Goal: Task Accomplishment & Management: Manage account settings

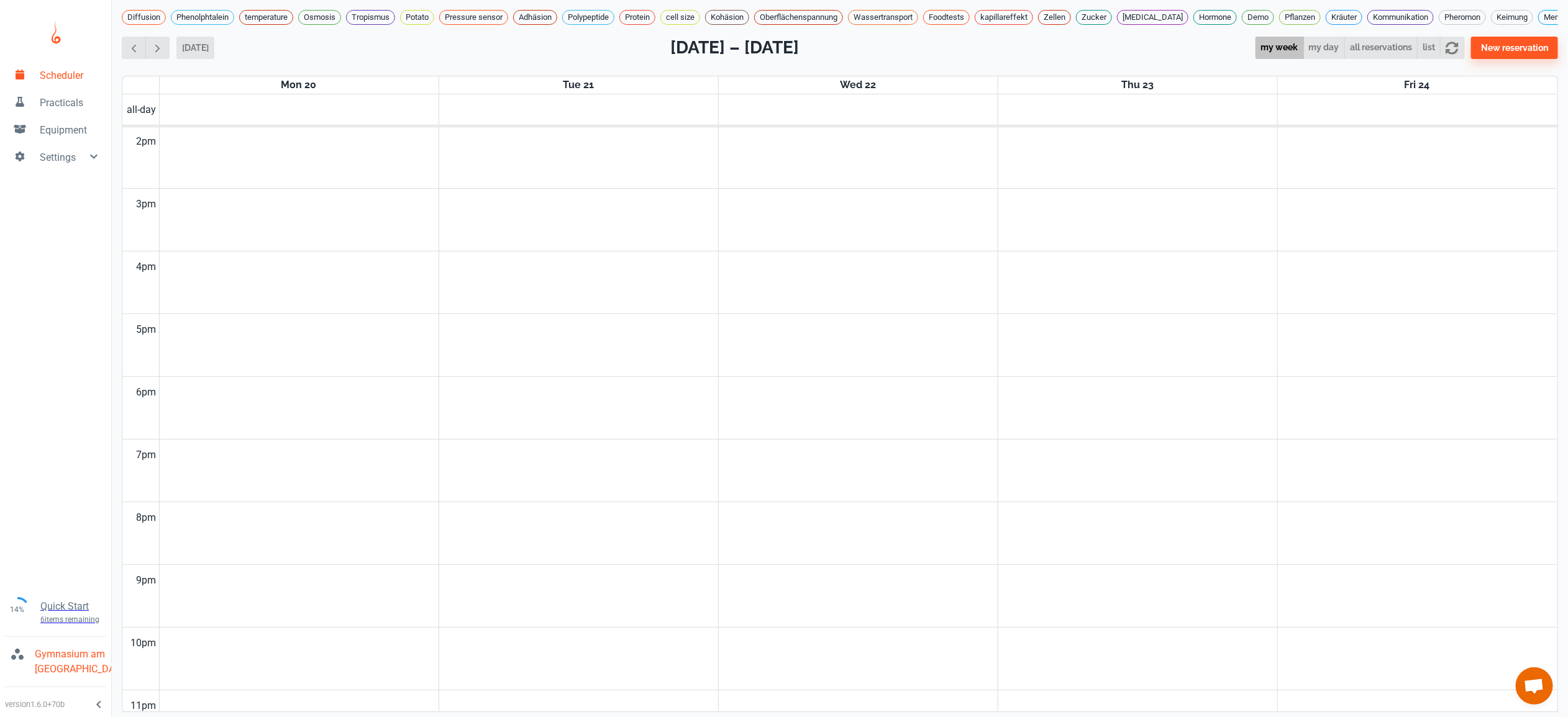
scroll to position [915, 0]
click at [136, 42] on span "button" at bounding box center [134, 48] width 13 height 13
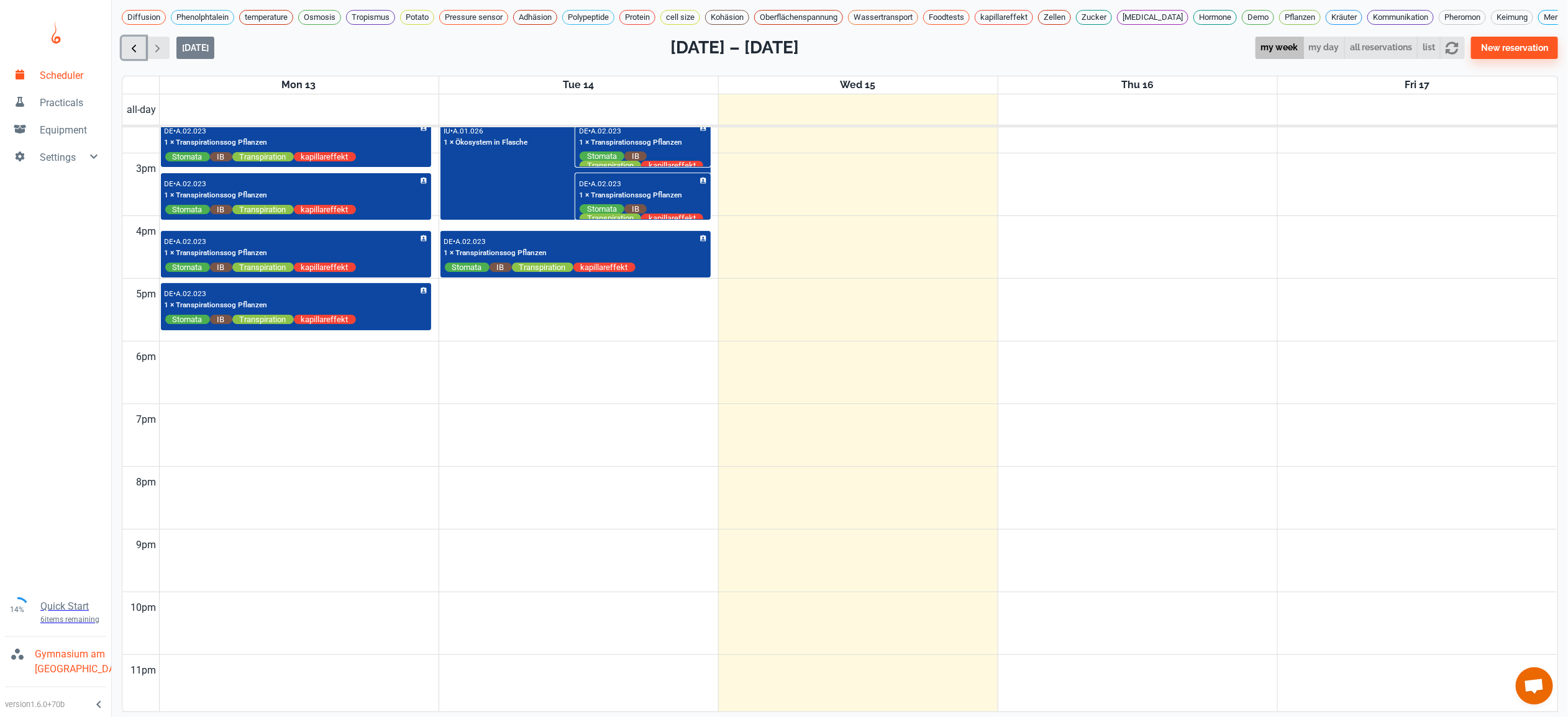
scroll to position [505, 0]
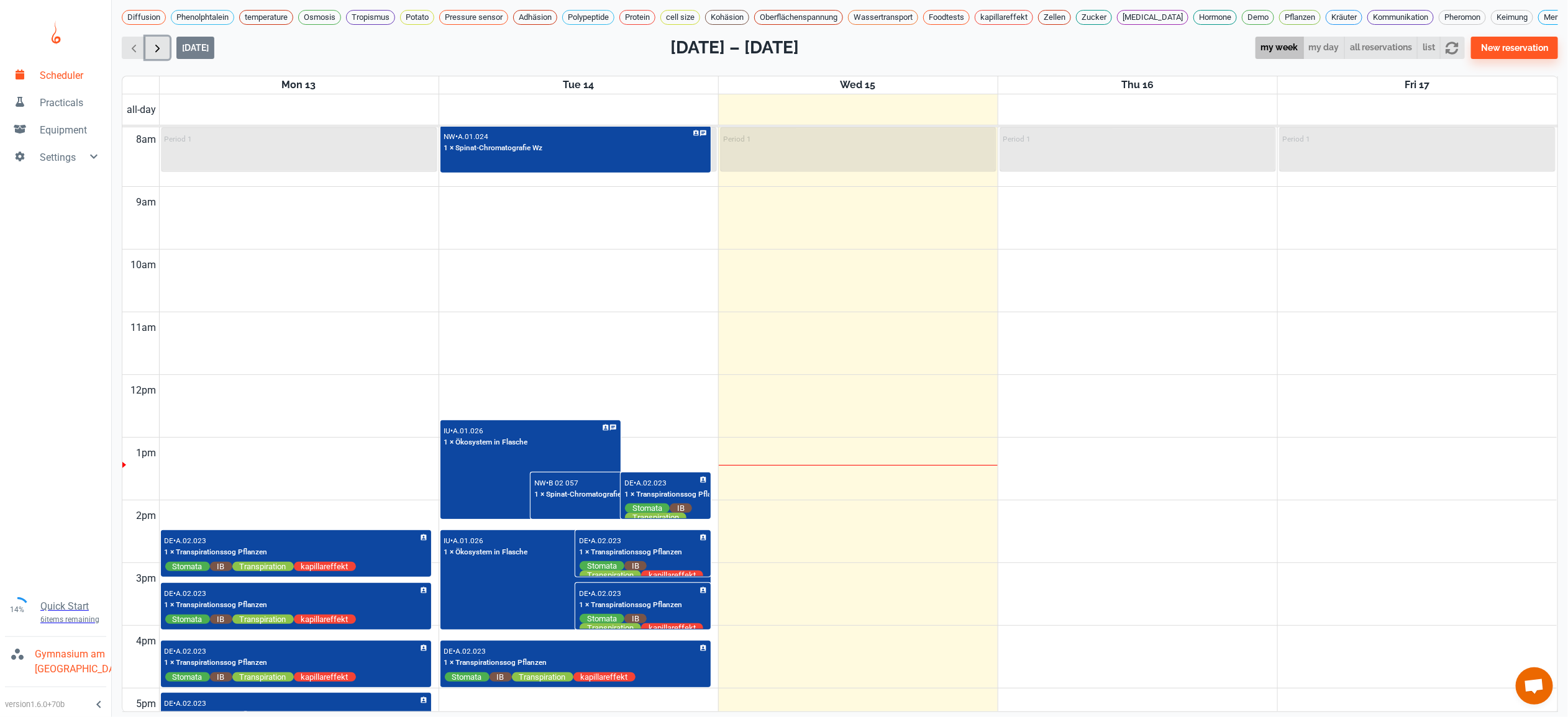
click at [160, 42] on span "button" at bounding box center [157, 48] width 13 height 13
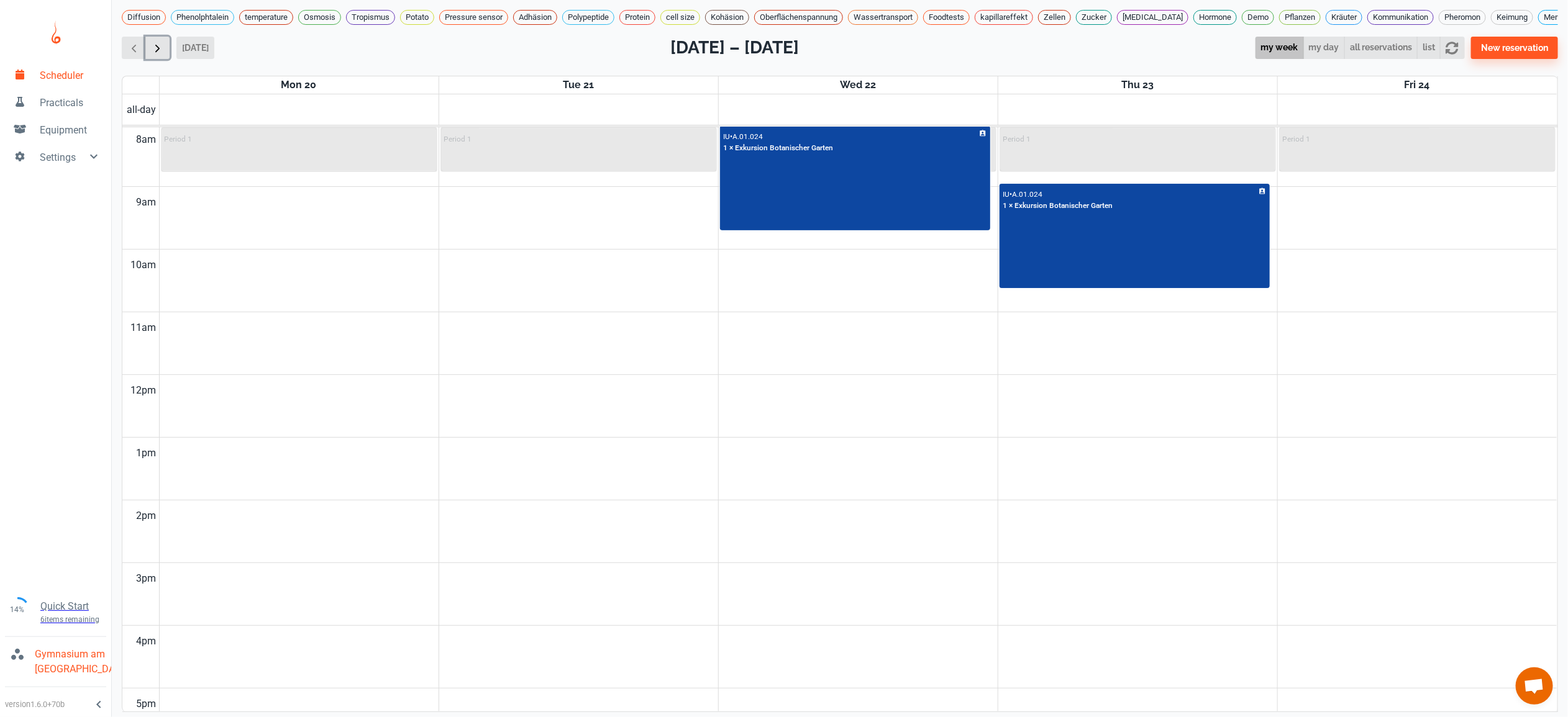
click at [160, 42] on span "button" at bounding box center [157, 48] width 13 height 13
click at [1459, 42] on icon "button" at bounding box center [1452, 48] width 13 height 13
